Goal: Task Accomplishment & Management: Manage account settings

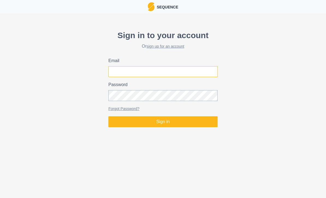
click at [179, 73] on input "Email" at bounding box center [162, 71] width 109 height 11
click at [181, 1] on div "Sequence" at bounding box center [163, 6] width 326 height 13
click at [175, 6] on p "Sequence" at bounding box center [166, 6] width 24 height 7
click at [175, 9] on p "Sequence" at bounding box center [166, 6] width 24 height 7
click at [191, 70] on input "Email" at bounding box center [162, 71] width 109 height 11
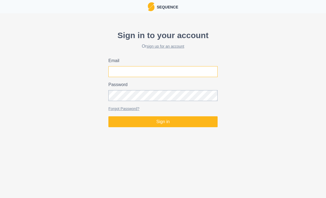
type input "[EMAIL_ADDRESS][DOMAIN_NAME]"
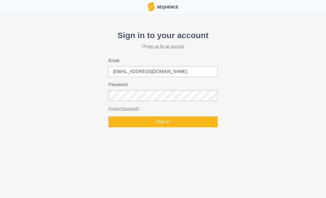
click at [163, 122] on button "Sign in" at bounding box center [162, 121] width 109 height 11
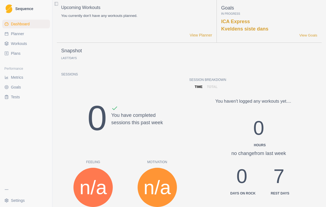
click at [13, 32] on span "Planner" at bounding box center [17, 33] width 13 height 5
select select "month"
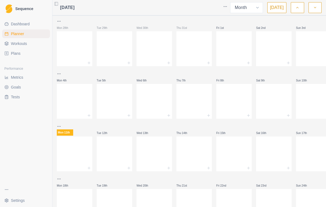
click at [13, 42] on span "Workouts" at bounding box center [19, 43] width 16 height 5
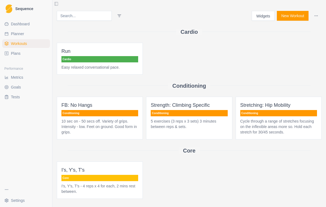
click at [15, 53] on span "Plans" at bounding box center [16, 53] width 10 height 5
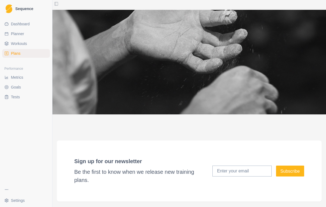
scroll to position [1172, 0]
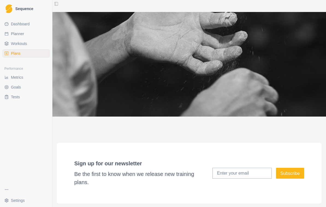
click at [12, 35] on span "Planner" at bounding box center [17, 33] width 13 height 5
select select "month"
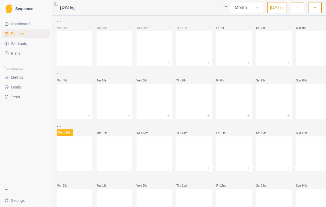
click at [11, 21] on span "Dashboard" at bounding box center [20, 23] width 19 height 5
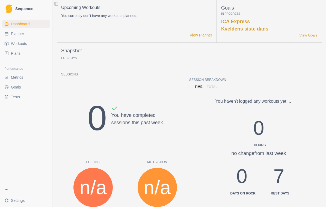
click at [313, 37] on link "View Goals" at bounding box center [308, 35] width 18 height 5
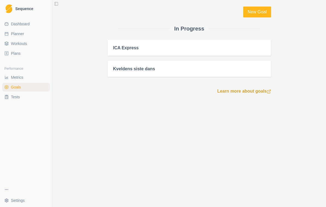
click at [264, 70] on div "Kveldens siste dans" at bounding box center [189, 68] width 152 height 5
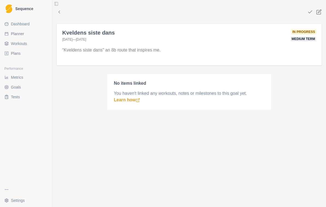
click at [317, 34] on div "Kveldens siste dans [DATE] — [DATE] In progress Medium term" at bounding box center [189, 33] width 265 height 19
click at [307, 47] on div "“Kveldens siste dans” an 8b route that inspires me." at bounding box center [189, 54] width 265 height 23
click at [59, 12] on polyline at bounding box center [59, 12] width 1 height 2
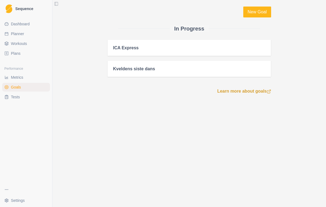
click at [269, 46] on div "ICA Express" at bounding box center [188, 48] width 163 height 16
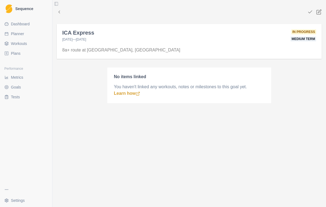
click at [61, 11] on icon at bounding box center [59, 12] width 5 height 5
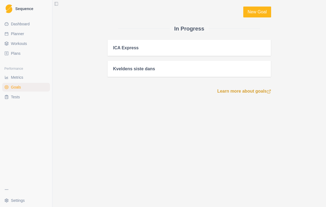
click at [11, 98] on span "Tests" at bounding box center [15, 96] width 9 height 5
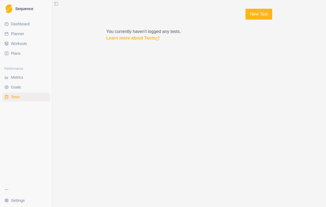
click at [10, 74] on link "Metrics" at bounding box center [26, 77] width 48 height 9
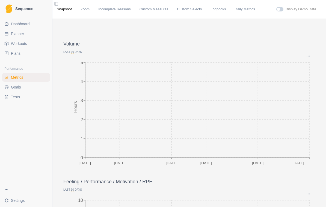
click at [12, 36] on span "Planner" at bounding box center [17, 33] width 13 height 5
select select "month"
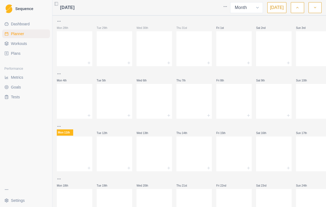
click at [10, 26] on link "Dashboard" at bounding box center [26, 24] width 48 height 9
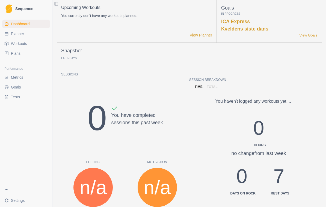
click at [13, 47] on link "Workouts" at bounding box center [26, 43] width 48 height 9
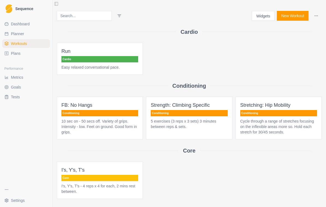
click at [14, 53] on span "Plans" at bounding box center [16, 53] width 10 height 5
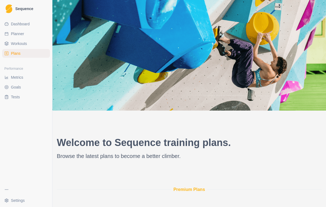
click at [14, 48] on link "Workouts" at bounding box center [26, 43] width 48 height 9
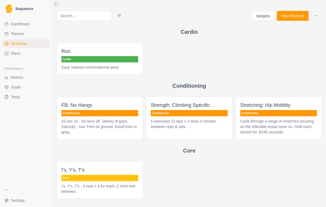
click at [269, 19] on button "Widgets" at bounding box center [262, 16] width 23 height 10
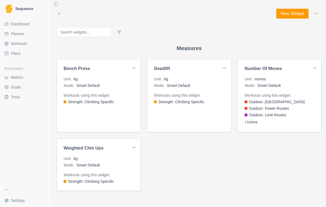
click at [61, 12] on icon at bounding box center [59, 13] width 5 height 5
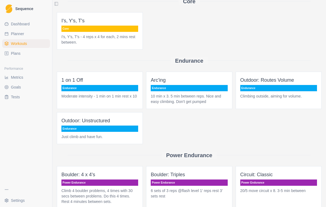
click at [11, 86] on span "Goals" at bounding box center [16, 87] width 10 height 5
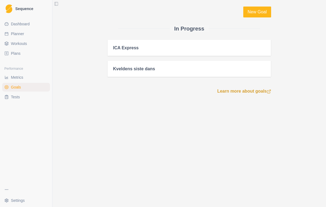
click at [8, 82] on link "Metrics" at bounding box center [26, 77] width 48 height 9
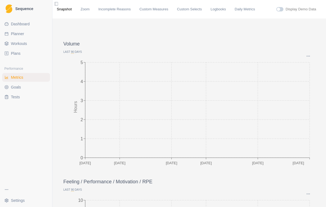
click at [11, 97] on span "Tests" at bounding box center [15, 96] width 9 height 5
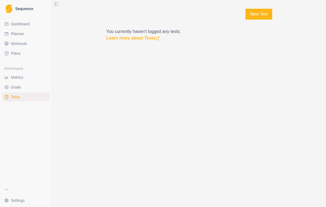
scroll to position [8, 0]
click at [10, 194] on button "button" at bounding box center [26, 189] width 48 height 9
click at [10, 24] on link "Dashboard" at bounding box center [26, 24] width 48 height 9
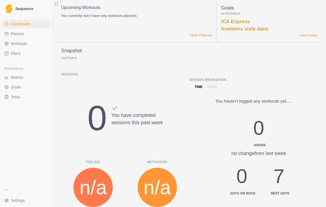
click at [17, 10] on span "Sequence" at bounding box center [24, 9] width 18 height 4
click at [18, 10] on span "Sequence" at bounding box center [24, 9] width 18 height 4
click at [10, 25] on link "Dashboard" at bounding box center [26, 24] width 48 height 9
click at [11, 33] on span "Planner" at bounding box center [17, 33] width 13 height 5
select select "month"
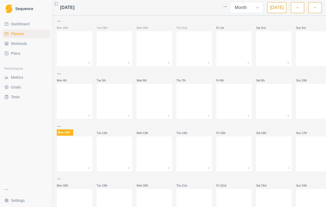
click at [11, 44] on span "Workouts" at bounding box center [19, 43] width 16 height 5
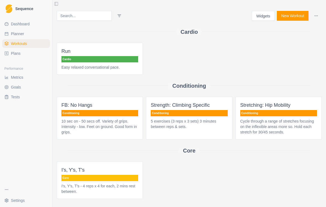
click at [11, 56] on link "Plans" at bounding box center [26, 53] width 48 height 9
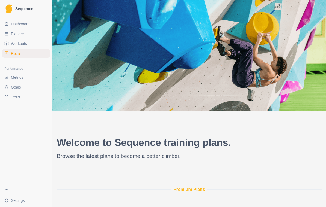
click at [13, 98] on span "Tests" at bounding box center [15, 96] width 9 height 5
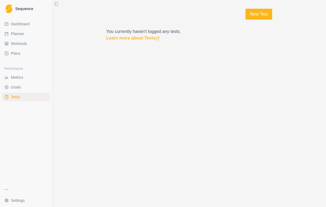
click at [10, 88] on link "Goals" at bounding box center [26, 87] width 48 height 9
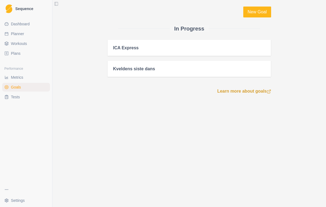
click at [11, 79] on span "Metrics" at bounding box center [17, 77] width 12 height 5
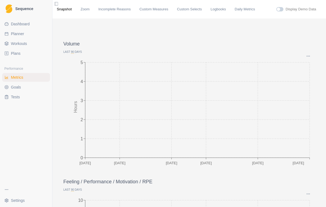
click at [226, 10] on link "Logbooks" at bounding box center [217, 9] width 15 height 5
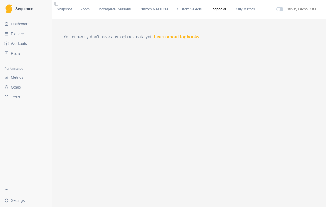
click at [209, 6] on div "Snapshot Zoom Incomplete Reasons Custom Measures Custom Selects Logbooks Daily …" at bounding box center [188, 9] width 273 height 19
click at [207, 7] on div "Snapshot Zoom Incomplete Reasons Custom Measures Custom Selects Logbooks Daily …" at bounding box center [189, 9] width 265 height 5
click at [131, 12] on link "Incomplete Reasons" at bounding box center [114, 9] width 32 height 5
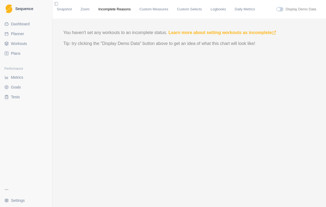
click at [60, 11] on link "Snapshot" at bounding box center [64, 9] width 15 height 5
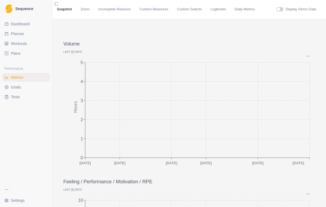
click at [12, 10] on img at bounding box center [8, 8] width 7 height 9
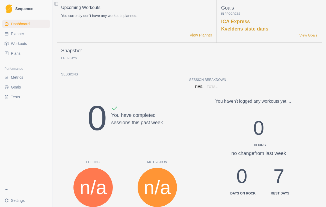
click at [13, 33] on span "Planner" at bounding box center [17, 33] width 13 height 5
select select "month"
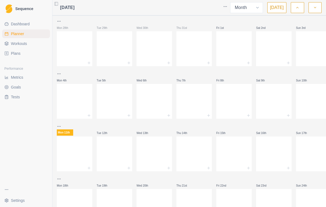
click at [19, 13] on link "Sequence" at bounding box center [26, 8] width 48 height 13
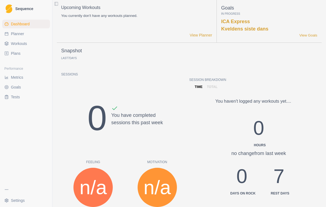
click at [17, 22] on span "Dashboard" at bounding box center [20, 23] width 19 height 5
click at [9, 54] on link "Plans" at bounding box center [26, 53] width 48 height 9
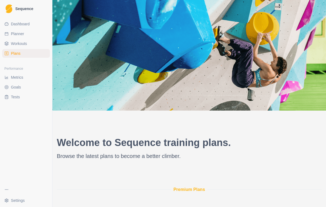
click at [10, 37] on link "Planner" at bounding box center [26, 33] width 48 height 9
select select "month"
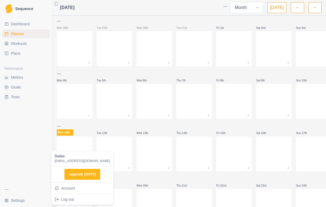
click at [26, 197] on html "Sequence Dashboard Planner Workouts Plans Performance Metrics Goals Tests Setti…" at bounding box center [163, 103] width 326 height 207
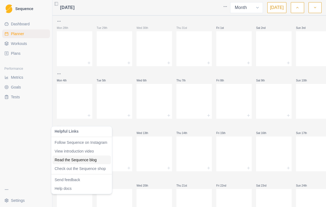
click at [59, 159] on link "Read the Sequence blog" at bounding box center [82, 159] width 54 height 5
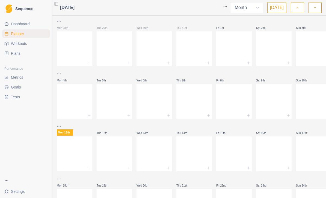
click at [12, 78] on span "Metrics" at bounding box center [17, 77] width 12 height 5
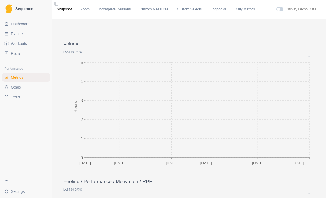
click at [226, 12] on link "Logbooks" at bounding box center [217, 9] width 15 height 5
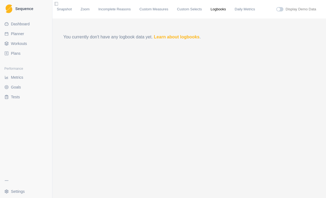
click at [195, 39] on link "Learn about logbooks" at bounding box center [177, 37] width 46 height 5
click at [15, 52] on span "Plans" at bounding box center [16, 53] width 10 height 5
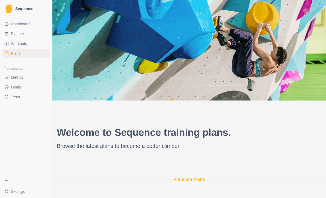
scroll to position [4, 0]
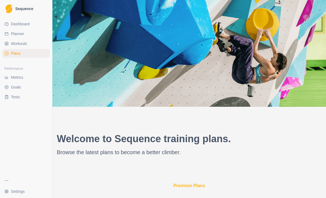
click at [14, 34] on span "Planner" at bounding box center [17, 33] width 13 height 5
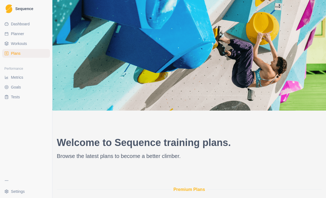
select select "month"
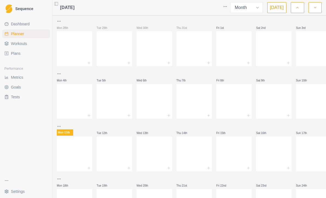
click at [11, 53] on span "Plans" at bounding box center [16, 53] width 10 height 5
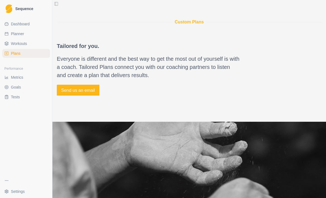
click at [14, 52] on span "Plans" at bounding box center [16, 53] width 10 height 5
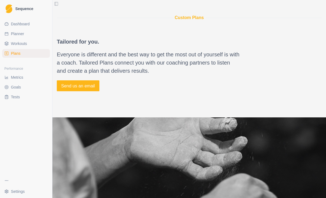
scroll to position [1066, 0]
click at [14, 53] on span "Plans" at bounding box center [16, 53] width 10 height 5
click at [13, 40] on link "Workouts" at bounding box center [26, 43] width 48 height 9
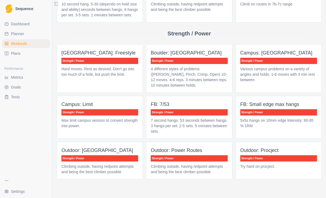
scroll to position [382, 0]
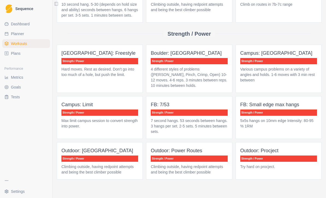
click at [205, 154] on p "Outdoor: Power Routes" at bounding box center [189, 151] width 77 height 8
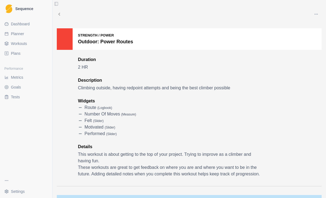
click at [59, 16] on icon at bounding box center [59, 14] width 5 height 5
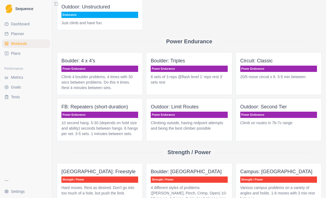
scroll to position [265, 0]
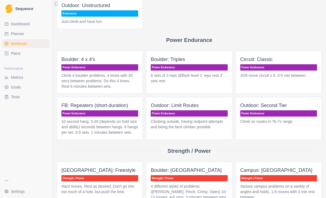
click at [189, 109] on span "Outdoor: Limit Routes Power Endurance Climbing outside, having redpoint attempt…" at bounding box center [189, 118] width 86 height 43
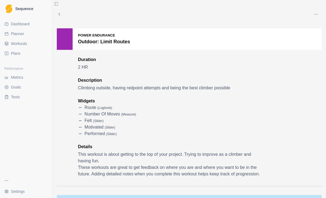
click at [317, 16] on icon "button" at bounding box center [316, 14] width 4 height 4
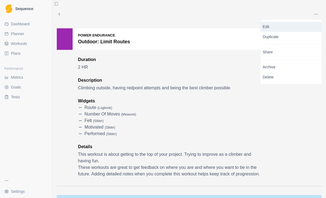
click at [277, 30] on link "Edit" at bounding box center [290, 27] width 61 height 10
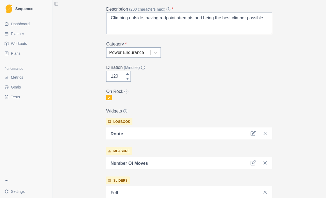
scroll to position [64, 0]
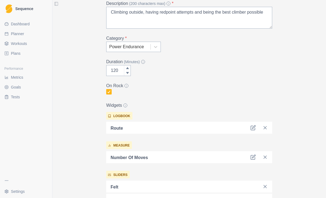
click at [254, 129] on icon at bounding box center [252, 127] width 5 height 5
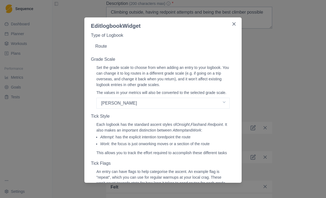
click at [215, 106] on select "Select a grade scale [PERSON_NAME] French YDS" at bounding box center [162, 103] width 133 height 11
select select "french"
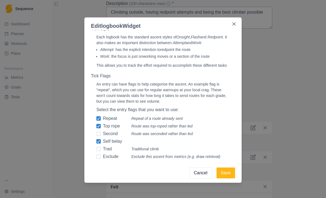
scroll to position [105, 0]
click at [97, 124] on span at bounding box center [98, 126] width 4 height 4
click at [96, 119] on input "Top rope" at bounding box center [96, 119] width 0 height 0
click at [110, 151] on span "Trad" at bounding box center [107, 149] width 9 height 7
click at [96, 119] on input "Trad" at bounding box center [96, 119] width 0 height 0
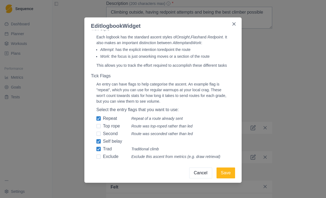
click at [114, 157] on span "Exclude" at bounding box center [111, 157] width 16 height 7
click at [96, 119] on input "Exclude" at bounding box center [96, 119] width 0 height 0
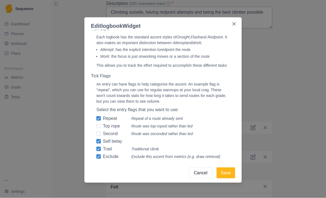
scroll to position [17, 0]
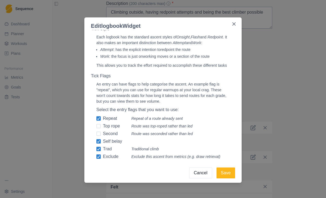
click at [232, 172] on button "Save" at bounding box center [225, 173] width 19 height 11
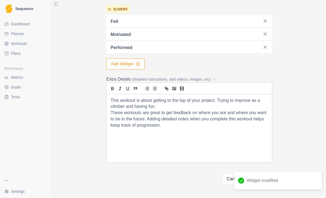
scroll to position [230, 0]
click at [266, 174] on button "Update" at bounding box center [260, 179] width 23 height 11
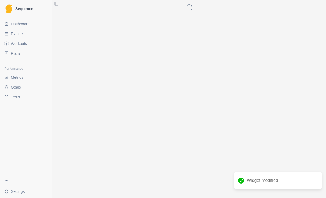
scroll to position [0, 0]
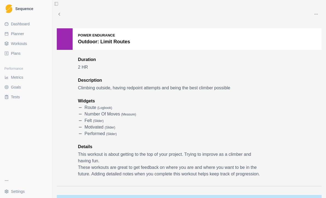
click at [13, 76] on span "Metrics" at bounding box center [17, 77] width 12 height 5
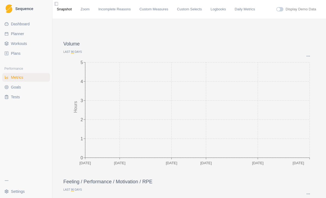
click at [224, 12] on link "Logbooks" at bounding box center [217, 9] width 15 height 5
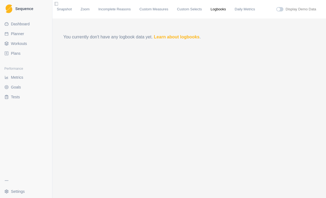
click at [281, 11] on span at bounding box center [279, 9] width 7 height 4
click at [276, 7] on input "checkbox" at bounding box center [276, 7] width 0 height 0
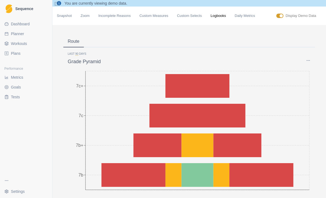
click at [280, 18] on span at bounding box center [279, 16] width 7 height 4
click at [276, 14] on input "checkbox" at bounding box center [276, 13] width 0 height 0
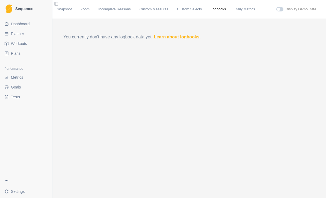
click at [281, 11] on span at bounding box center [279, 9] width 7 height 4
click at [276, 7] on input "checkbox" at bounding box center [276, 7] width 0 height 0
checkbox input "true"
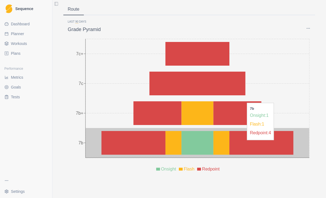
scroll to position [28, 0]
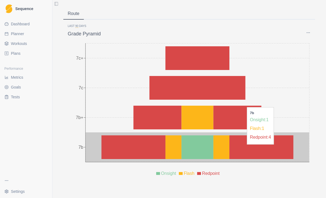
click at [228, 67] on icon at bounding box center [213, 58] width 32 height 24
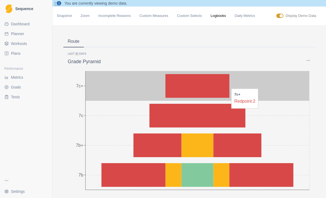
scroll to position [0, 0]
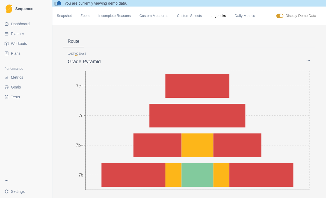
click at [59, 18] on link "Snapshot" at bounding box center [64, 15] width 15 height 5
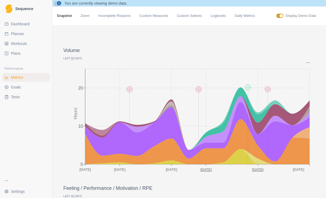
click at [98, 19] on div "Snapshot Zoom Incomplete Reasons Custom Measures Custom Selects Logbooks Daily …" at bounding box center [189, 15] width 265 height 5
click at [102, 19] on link "Incomplete Reasons" at bounding box center [114, 15] width 32 height 5
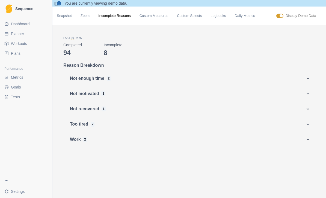
click at [164, 19] on link "Custom Measures" at bounding box center [153, 15] width 29 height 5
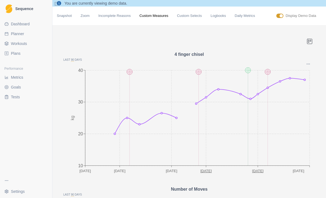
click at [197, 19] on link "Custom Selects" at bounding box center [189, 15] width 25 height 5
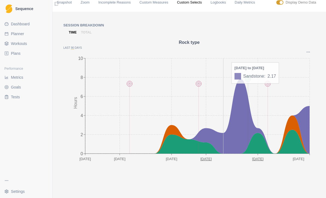
scroll to position [11, 0]
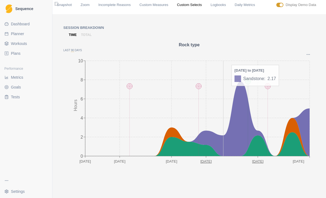
click at [209, 148] on icon at bounding box center [197, 119] width 224 height 75
click at [184, 149] on icon at bounding box center [197, 145] width 224 height 24
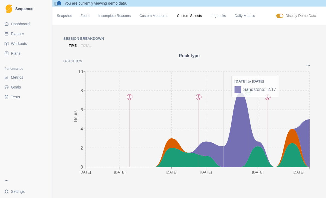
scroll to position [0, 0]
click at [224, 19] on link "Logbooks" at bounding box center [217, 15] width 15 height 5
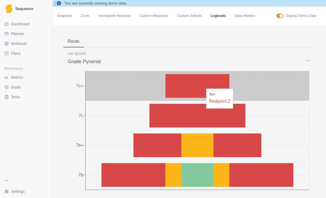
click at [203, 98] on icon at bounding box center [213, 86] width 32 height 24
click at [194, 123] on icon at bounding box center [173, 116] width 48 height 24
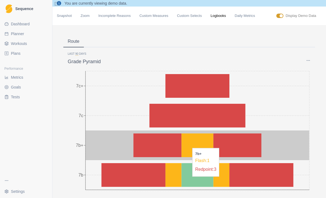
click at [189, 152] on icon at bounding box center [189, 145] width 16 height 24
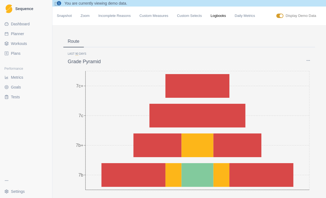
click at [253, 19] on link "Daily Metrics" at bounding box center [245, 15] width 20 height 5
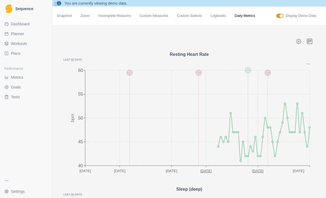
click at [279, 18] on span at bounding box center [279, 16] width 7 height 4
click at [276, 14] on input "checkbox" at bounding box center [276, 13] width 0 height 0
checkbox input "false"
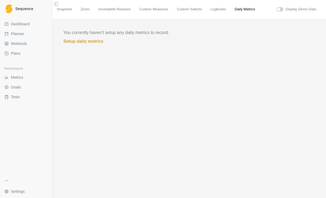
click at [218, 11] on link "Logbooks" at bounding box center [217, 9] width 15 height 5
